Goal: Task Accomplishment & Management: Complete application form

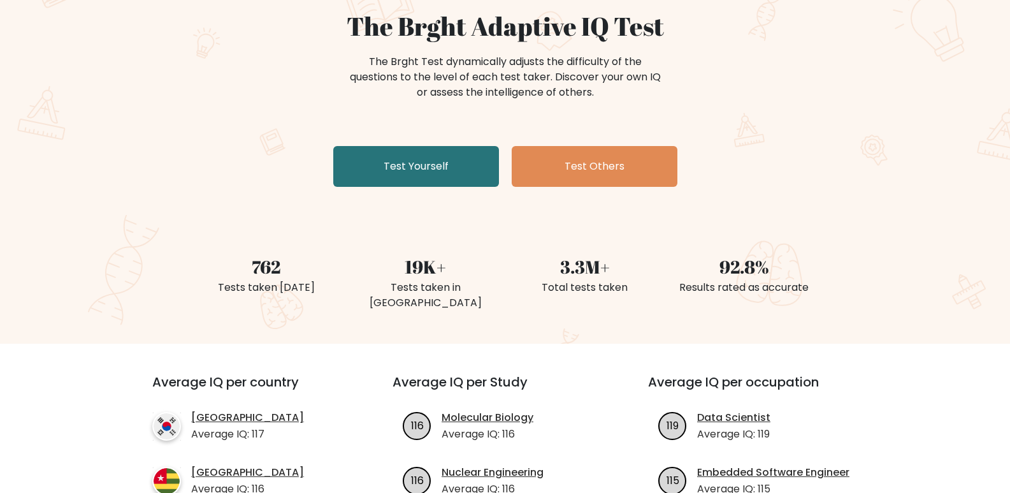
scroll to position [127, 0]
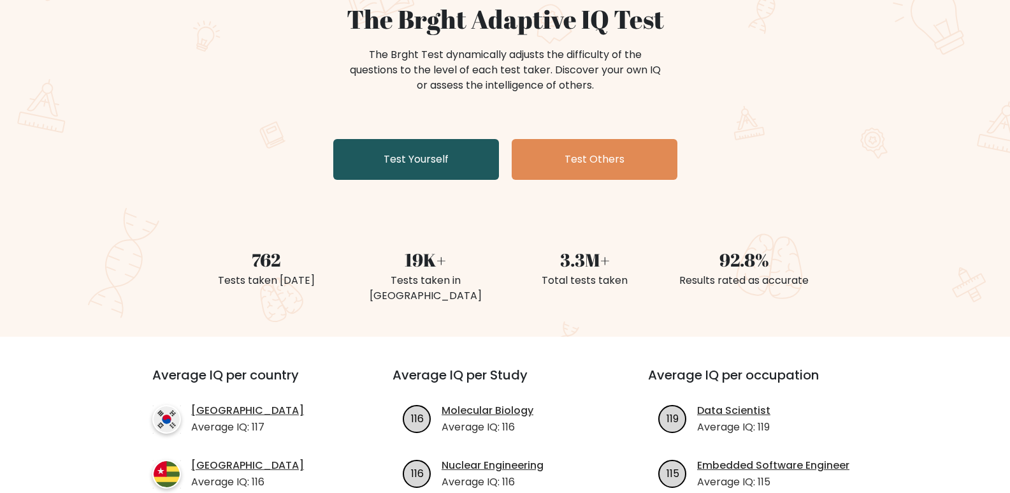
click at [448, 159] on link "Test Yourself" at bounding box center [416, 159] width 166 height 41
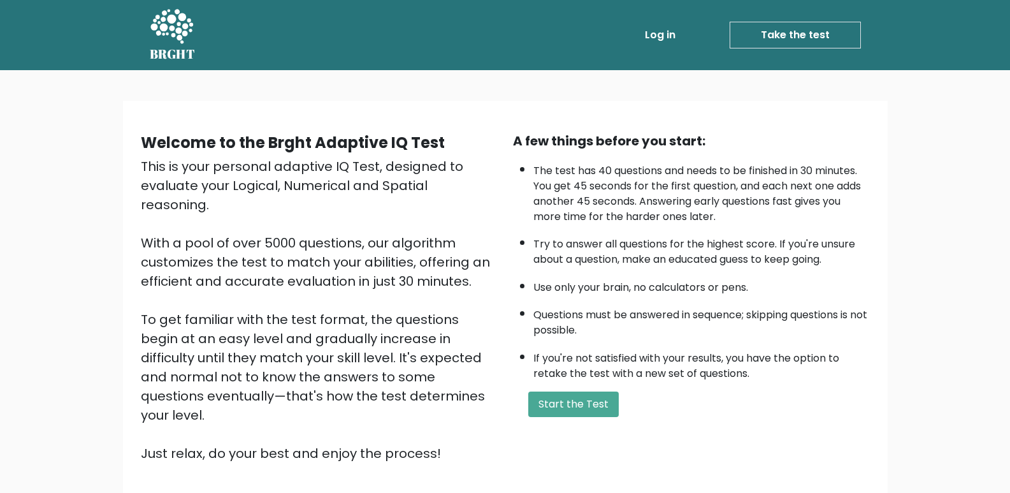
click at [538, 389] on div "A few things before you start: The test has 40 questions and needs to be finish…" at bounding box center [691, 296] width 372 height 331
click at [543, 393] on button "Start the Test" at bounding box center [573, 403] width 90 height 25
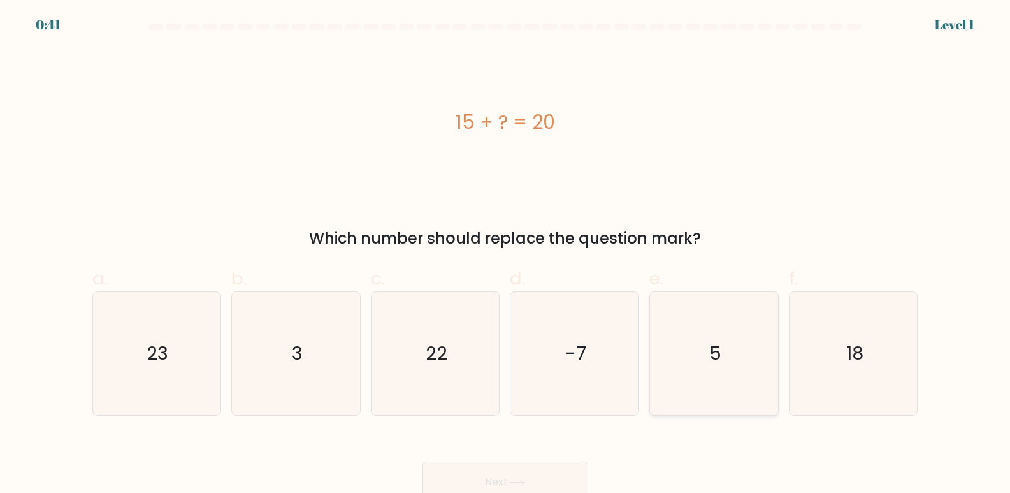
click at [696, 350] on icon "5" at bounding box center [713, 353] width 123 height 123
click at [506, 255] on input "e. 5" at bounding box center [505, 251] width 1 height 8
radio input "true"
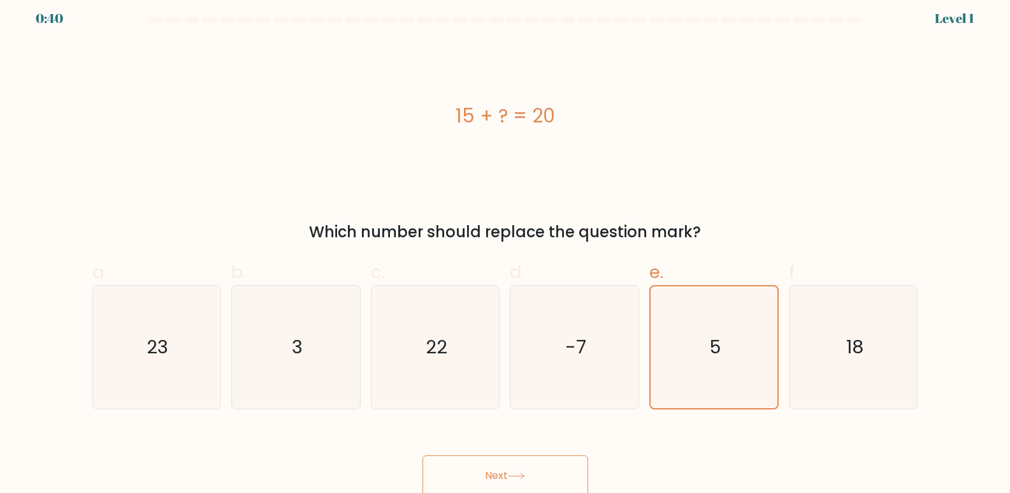
scroll to position [10, 0]
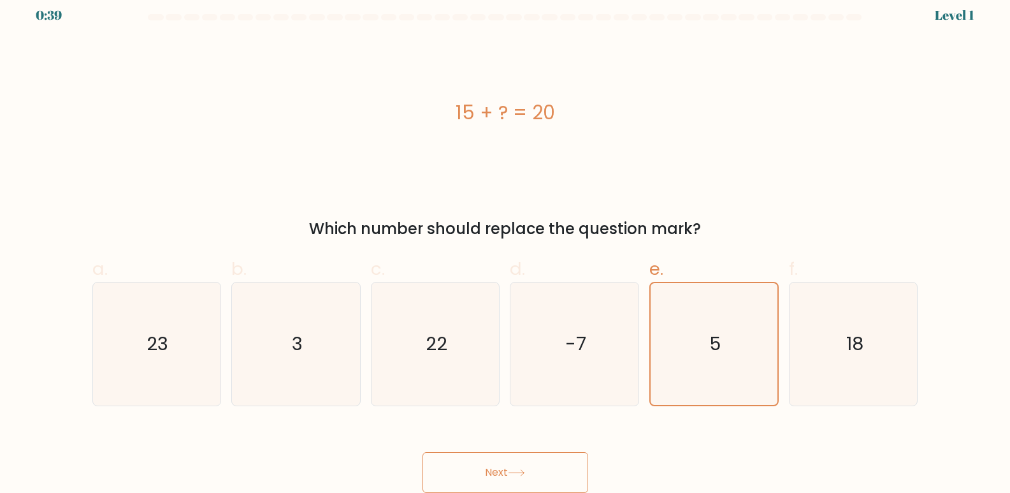
click at [534, 468] on button "Next" at bounding box center [505, 472] width 166 height 41
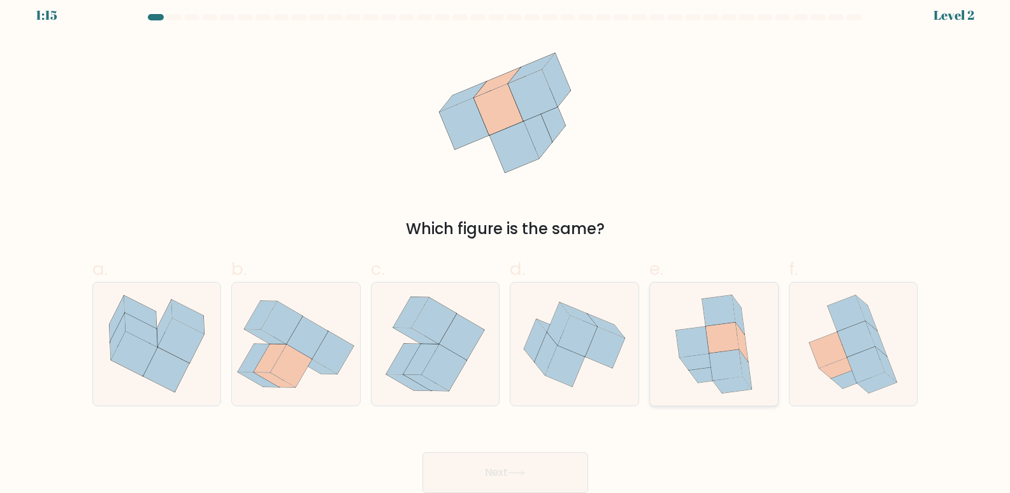
click at [708, 358] on icon at bounding box center [699, 362] width 39 height 16
click at [506, 245] on input "e." at bounding box center [505, 241] width 1 height 8
radio input "true"
click at [572, 475] on button "Next" at bounding box center [505, 472] width 166 height 41
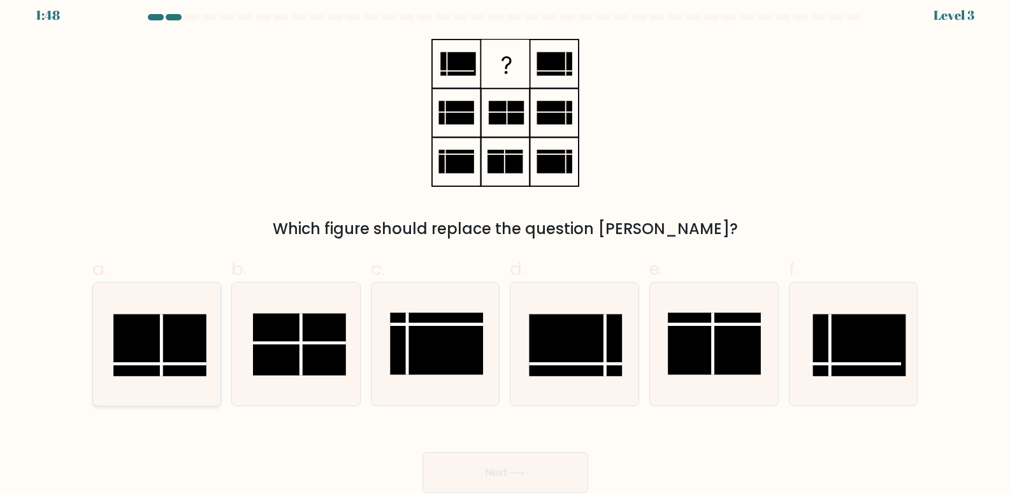
click at [158, 351] on rect at bounding box center [159, 345] width 93 height 62
click at [505, 245] on input "a." at bounding box center [505, 241] width 1 height 8
radio input "true"
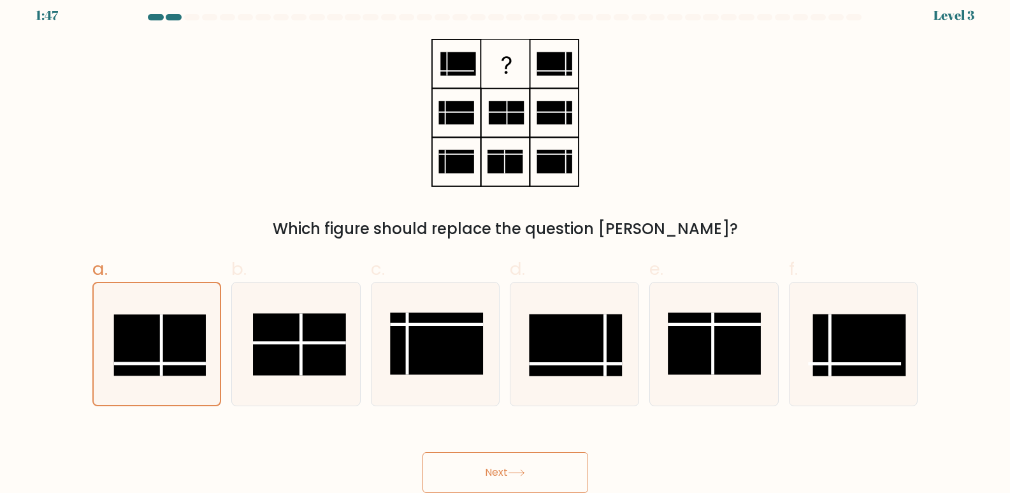
click at [522, 461] on button "Next" at bounding box center [505, 472] width 166 height 41
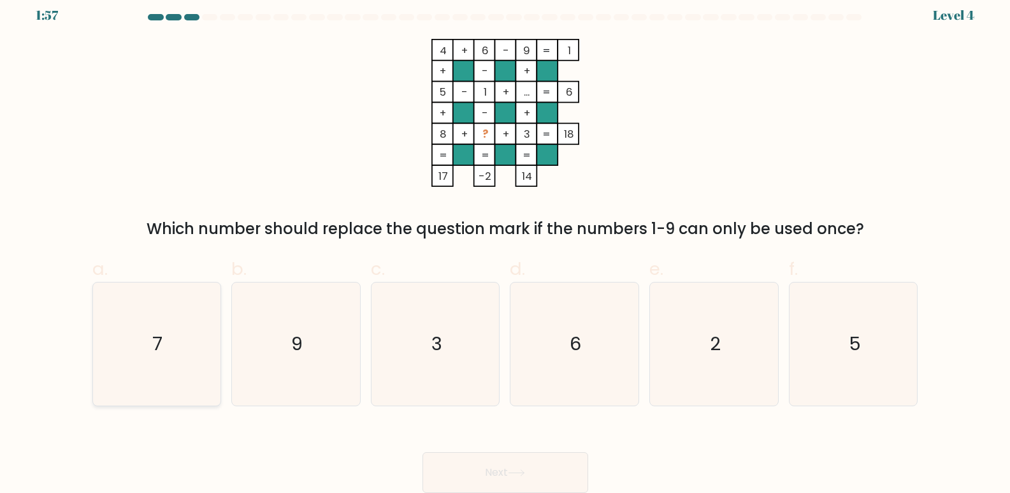
click at [140, 361] on icon "7" at bounding box center [156, 343] width 123 height 123
click at [505, 245] on input "a. 7" at bounding box center [505, 241] width 1 height 8
radio input "true"
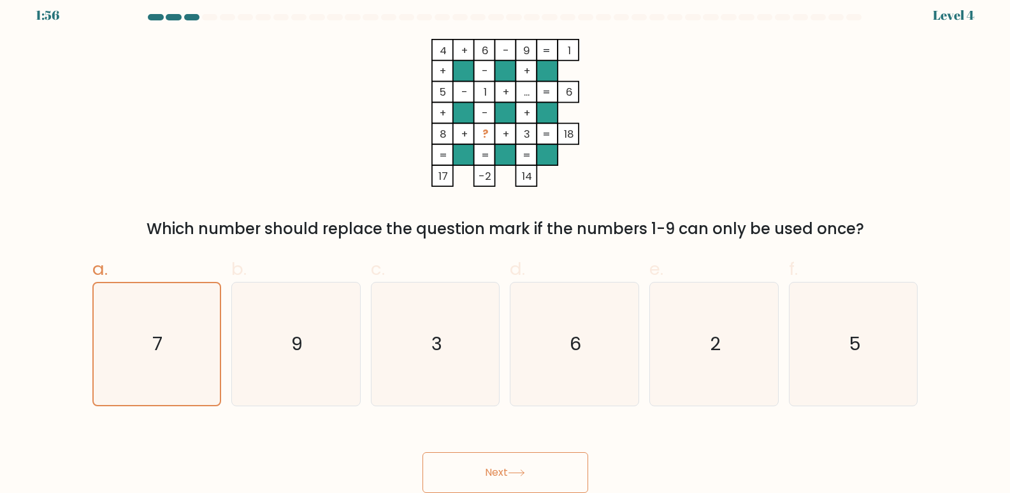
click at [562, 468] on button "Next" at bounding box center [505, 472] width 166 height 41
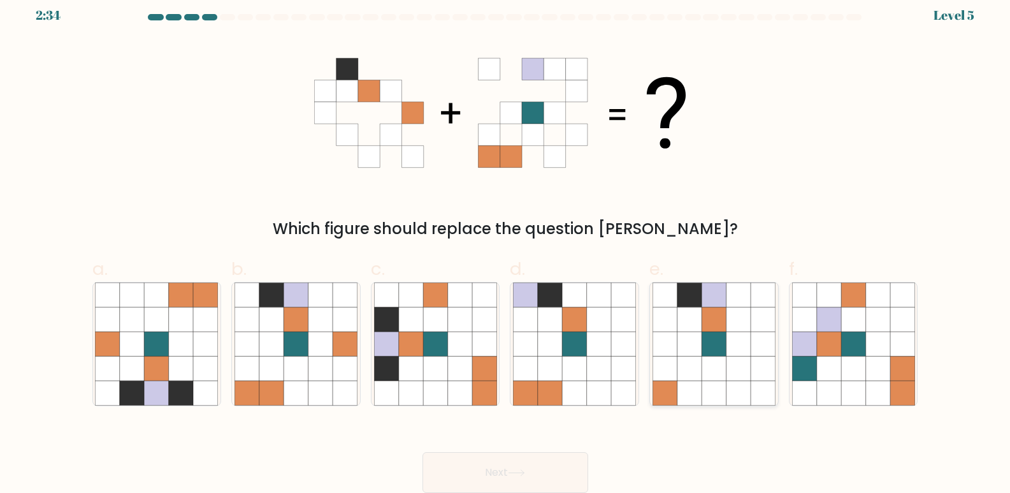
click at [682, 327] on icon at bounding box center [689, 319] width 24 height 24
click at [506, 245] on input "e." at bounding box center [505, 241] width 1 height 8
radio input "true"
click at [499, 457] on button "Next" at bounding box center [505, 472] width 166 height 41
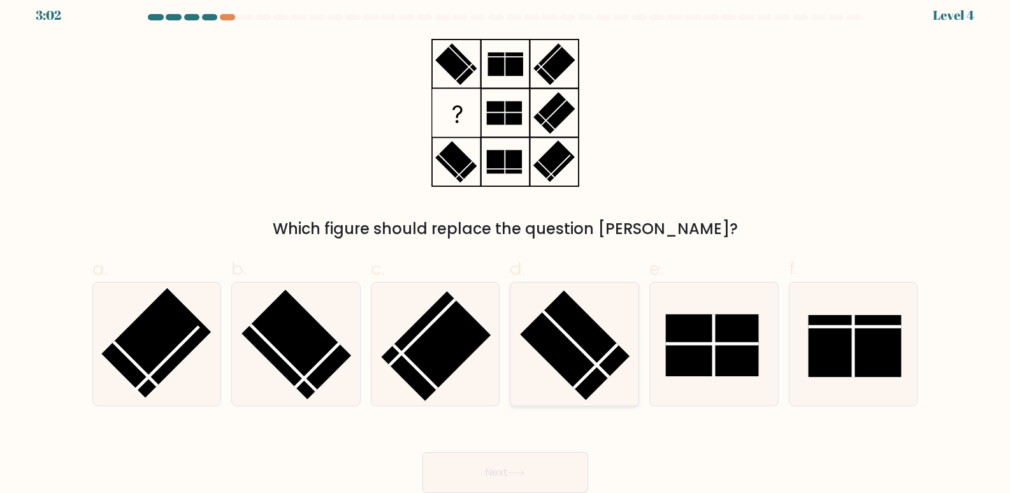
click at [578, 369] on rect at bounding box center [576, 346] width 110 height 110
click at [506, 245] on input "d." at bounding box center [505, 241] width 1 height 8
radio input "true"
drag, startPoint x: 512, startPoint y: 482, endPoint x: 519, endPoint y: 473, distance: 11.0
click at [515, 478] on button "Next" at bounding box center [505, 472] width 166 height 41
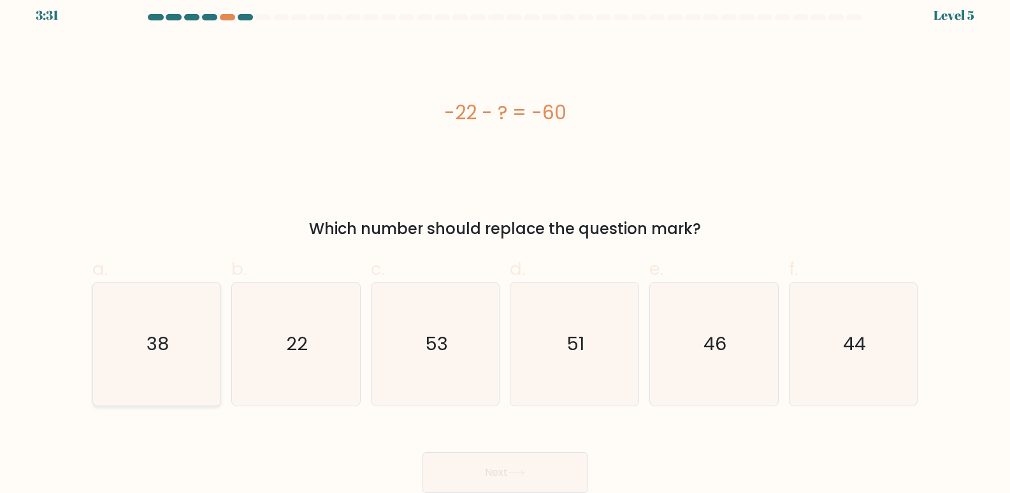
drag, startPoint x: 173, startPoint y: 356, endPoint x: 580, endPoint y: 461, distance: 420.5
click at [181, 356] on icon "38" at bounding box center [156, 343] width 123 height 123
click at [505, 245] on input "a. 38" at bounding box center [505, 241] width 1 height 8
radio input "true"
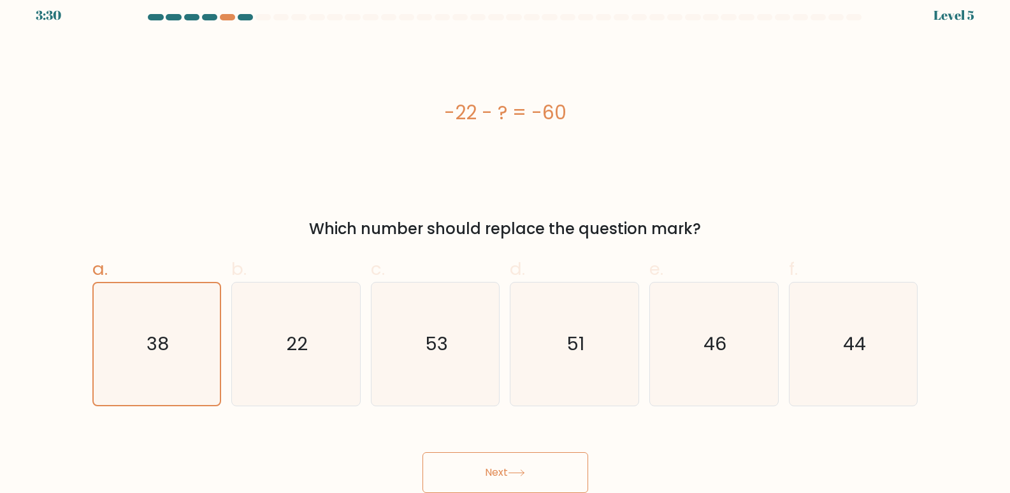
click at [540, 468] on button "Next" at bounding box center [505, 472] width 166 height 41
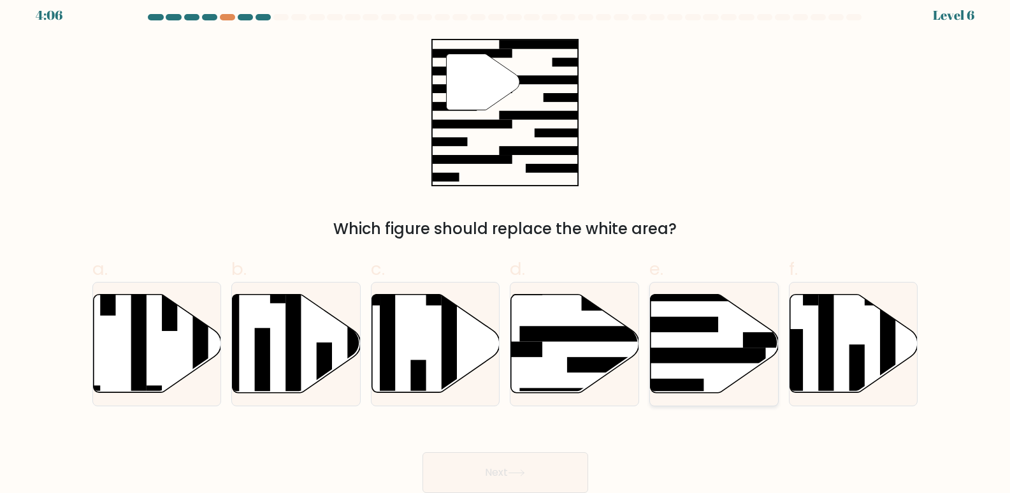
click at [740, 355] on rect at bounding box center [695, 354] width 139 height 15
click at [506, 245] on input "e." at bounding box center [505, 241] width 1 height 8
radio input "true"
click at [557, 467] on button "Next" at bounding box center [505, 472] width 166 height 41
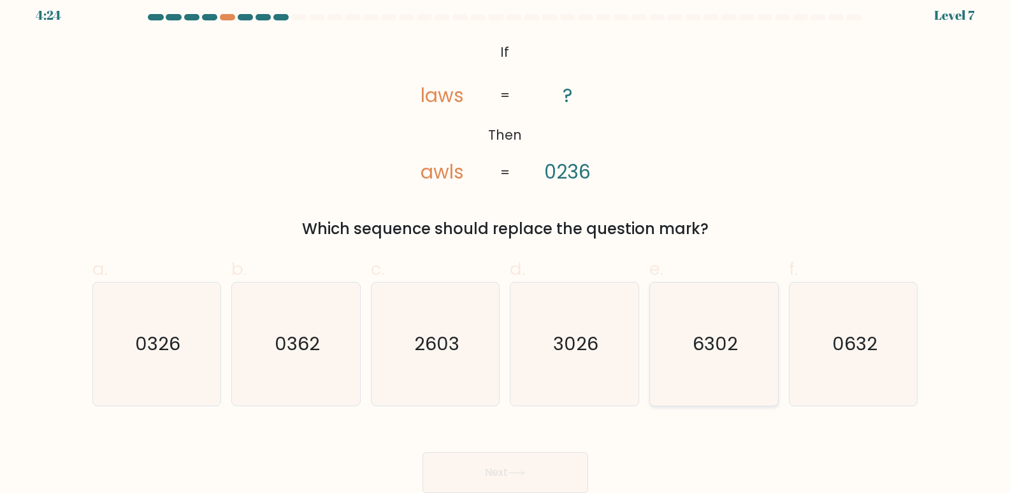
click at [717, 353] on text "6302" at bounding box center [715, 343] width 45 height 25
click at [506, 245] on input "e. 6302" at bounding box center [505, 241] width 1 height 8
radio input "true"
drag, startPoint x: 818, startPoint y: 350, endPoint x: 755, endPoint y: 387, distance: 73.1
click at [817, 353] on icon "0632" at bounding box center [853, 343] width 123 height 123
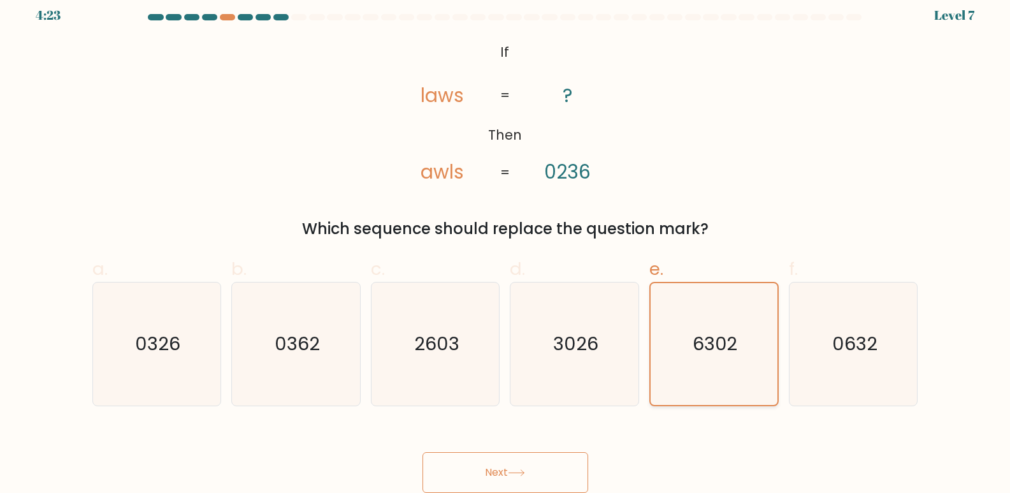
click at [506, 245] on input "f. 0632" at bounding box center [505, 241] width 1 height 8
radio input "true"
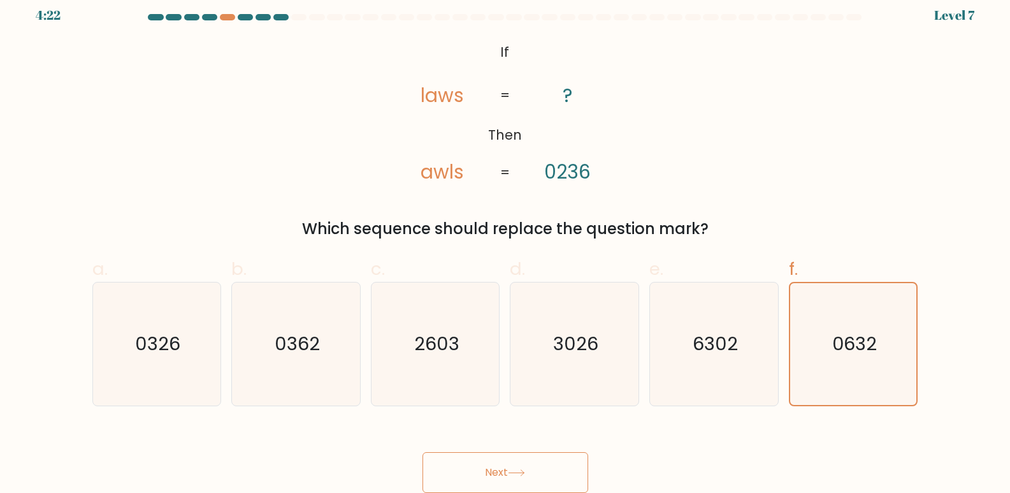
click at [550, 457] on button "Next" at bounding box center [505, 472] width 166 height 41
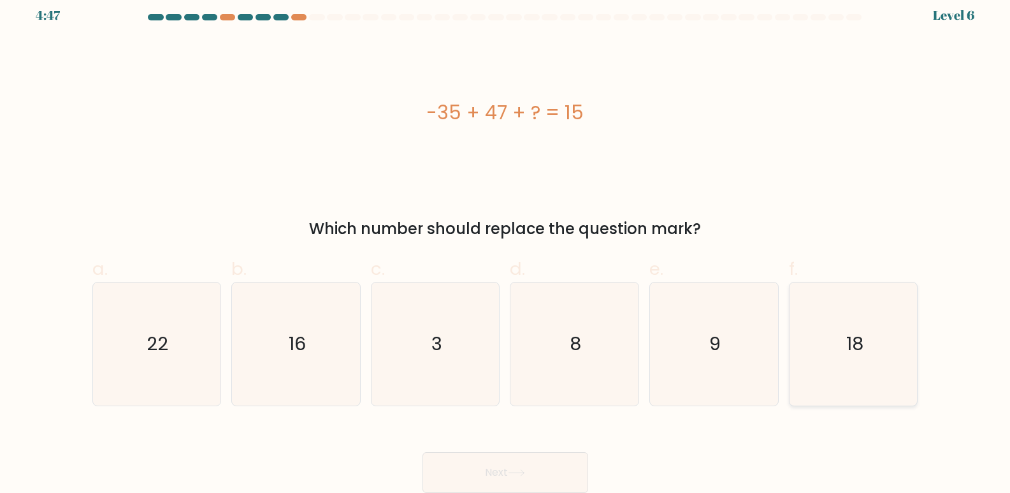
drag, startPoint x: 832, startPoint y: 372, endPoint x: 800, endPoint y: 386, distance: 34.8
click at [832, 372] on icon "18" at bounding box center [853, 343] width 123 height 123
click at [506, 245] on input "f. 18" at bounding box center [505, 241] width 1 height 8
radio input "true"
click at [524, 472] on icon at bounding box center [516, 472] width 17 height 7
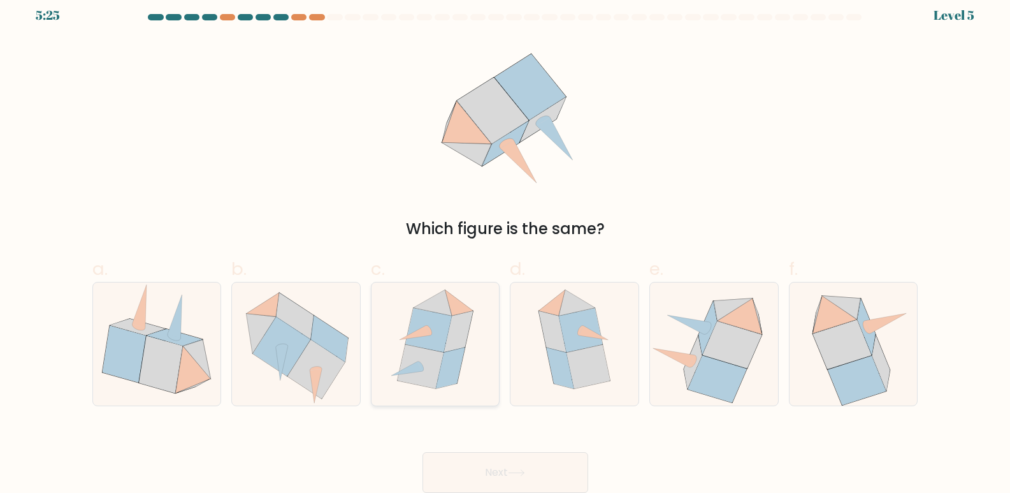
click at [445, 356] on icon at bounding box center [450, 367] width 29 height 41
click at [505, 245] on input "c." at bounding box center [505, 241] width 1 height 8
radio input "true"
click at [491, 466] on button "Next" at bounding box center [505, 472] width 166 height 41
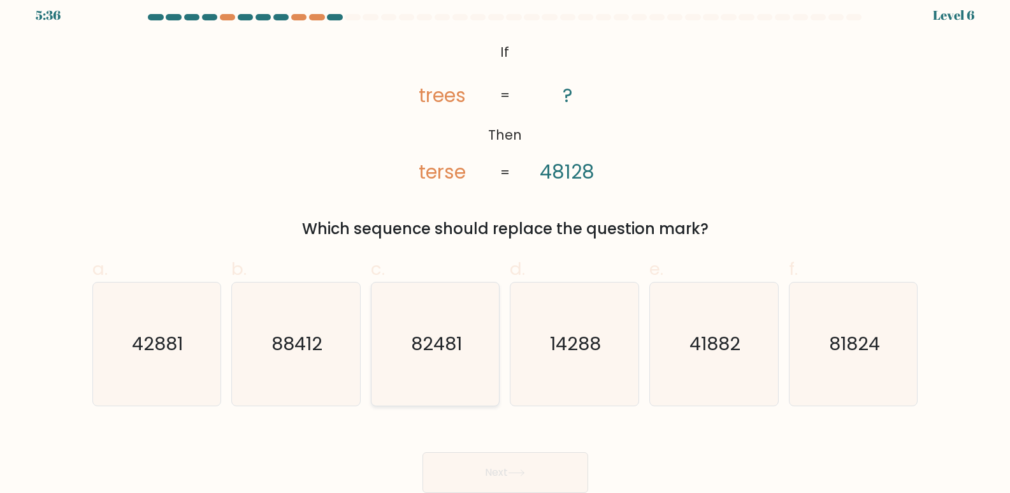
click at [468, 358] on icon "82481" at bounding box center [435, 343] width 123 height 123
click at [505, 245] on input "c. 82481" at bounding box center [505, 241] width 1 height 8
radio input "true"
click at [537, 468] on button "Next" at bounding box center [505, 472] width 166 height 41
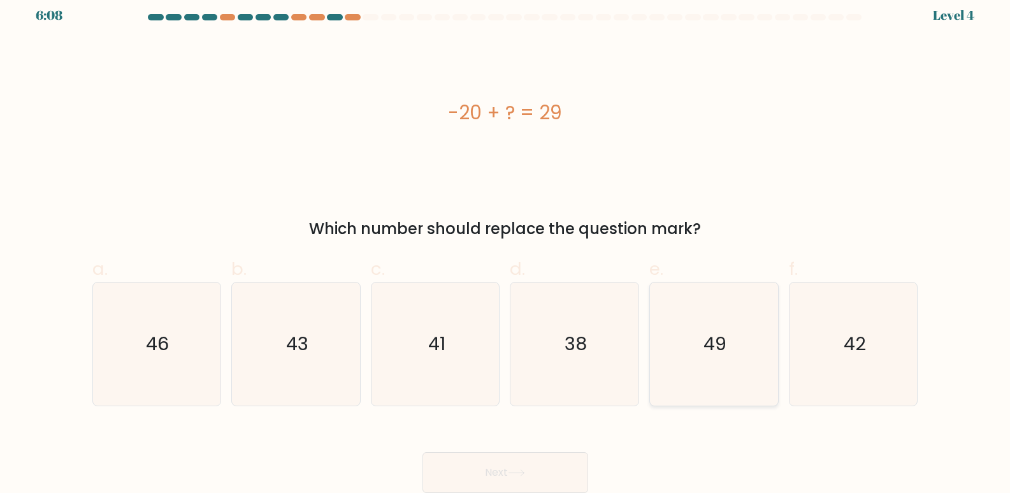
click at [688, 366] on icon "49" at bounding box center [713, 343] width 123 height 123
click at [506, 245] on input "e. 49" at bounding box center [505, 241] width 1 height 8
radio input "true"
click at [540, 462] on button "Next" at bounding box center [505, 472] width 166 height 41
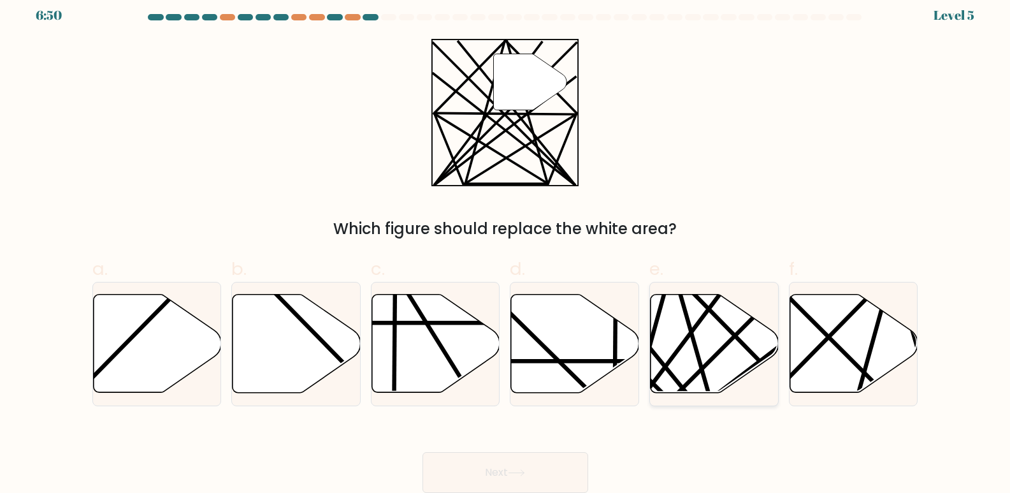
drag, startPoint x: 691, startPoint y: 349, endPoint x: 672, endPoint y: 349, distance: 19.8
click at [691, 349] on icon at bounding box center [715, 343] width 128 height 98
click at [506, 245] on input "e." at bounding box center [505, 241] width 1 height 8
radio input "true"
click at [544, 481] on button "Next" at bounding box center [505, 472] width 166 height 41
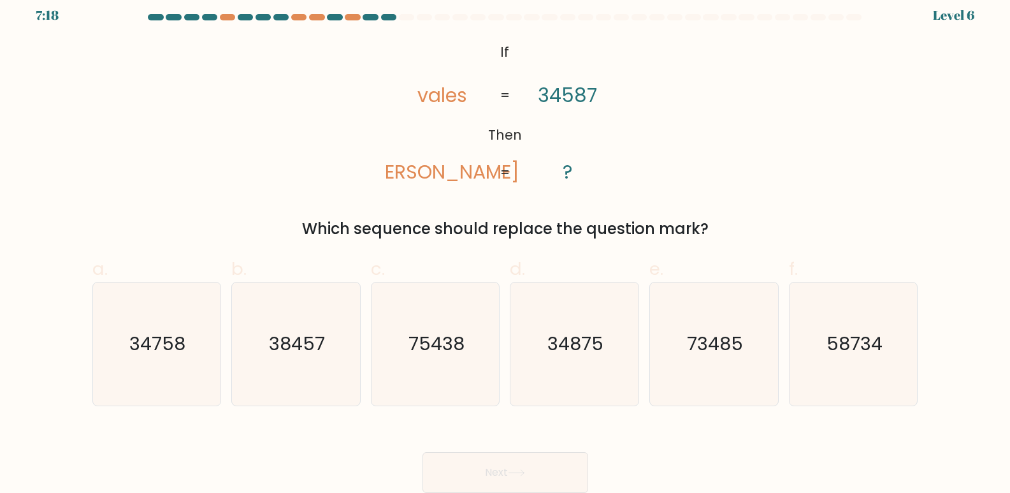
drag, startPoint x: 739, startPoint y: 384, endPoint x: 593, endPoint y: 410, distance: 148.9
click at [710, 384] on icon "73485" at bounding box center [713, 343] width 123 height 123
click at [538, 484] on button "Next" at bounding box center [505, 472] width 166 height 41
click at [719, 366] on icon "73485" at bounding box center [713, 343] width 123 height 123
click at [506, 245] on input "e. 73485" at bounding box center [505, 241] width 1 height 8
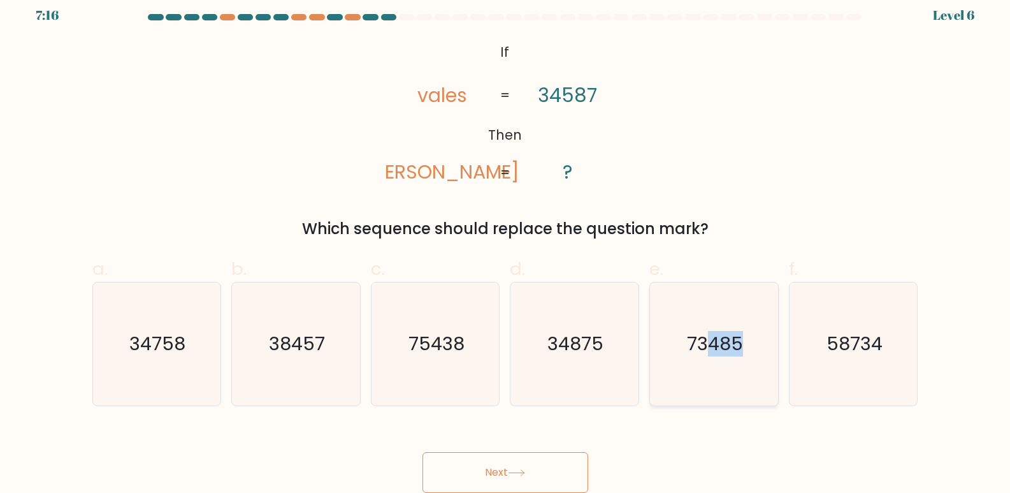
radio input "true"
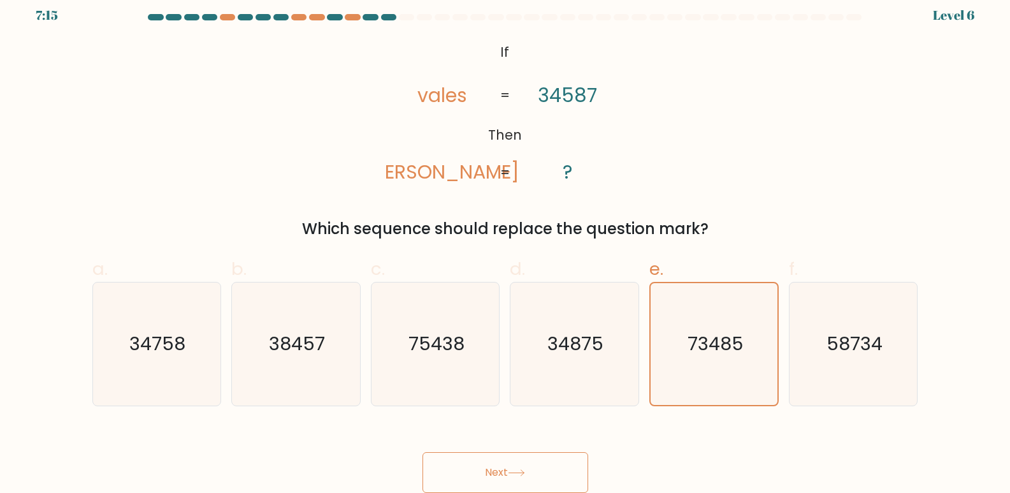
click at [558, 471] on button "Next" at bounding box center [505, 472] width 166 height 41
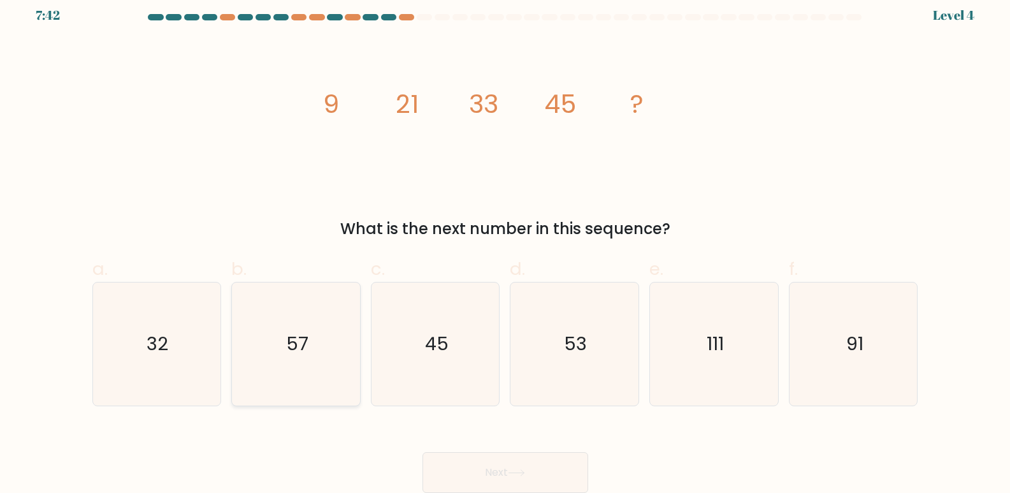
click at [310, 340] on icon "57" at bounding box center [295, 343] width 123 height 123
click at [505, 245] on input "b. 57" at bounding box center [505, 241] width 1 height 8
radio input "true"
click at [492, 470] on button "Next" at bounding box center [505, 472] width 166 height 41
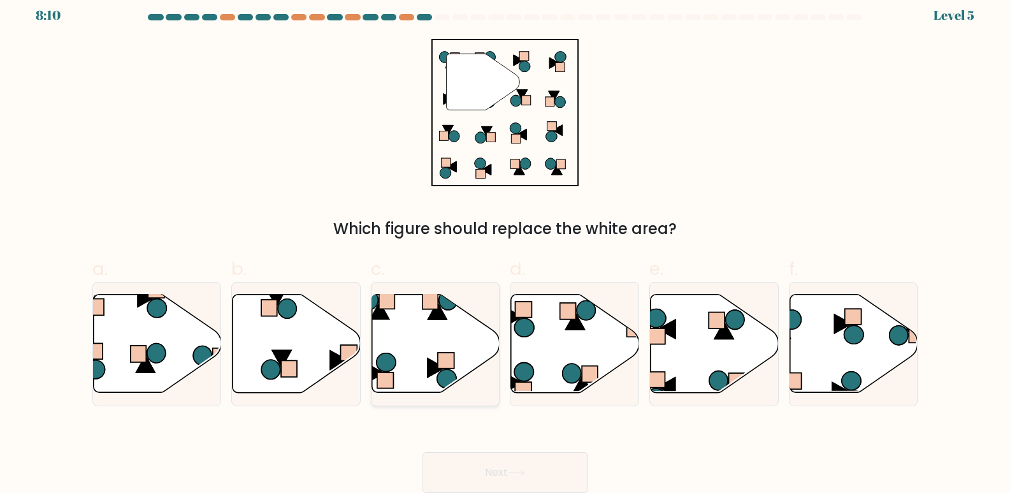
click at [461, 339] on icon at bounding box center [436, 343] width 128 height 98
click at [505, 245] on input "c." at bounding box center [505, 241] width 1 height 8
radio input "true"
click at [509, 463] on button "Next" at bounding box center [505, 472] width 166 height 41
